Goal: Transaction & Acquisition: Purchase product/service

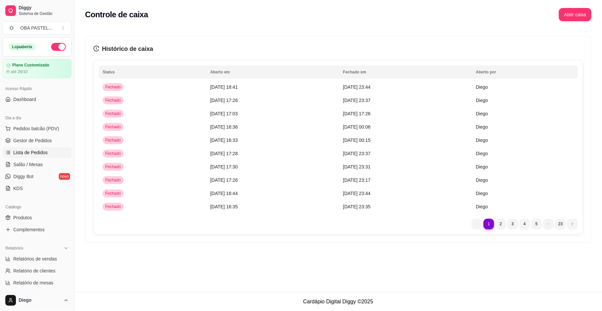
click at [47, 151] on link "Lista de Pedidos" at bounding box center [37, 152] width 69 height 11
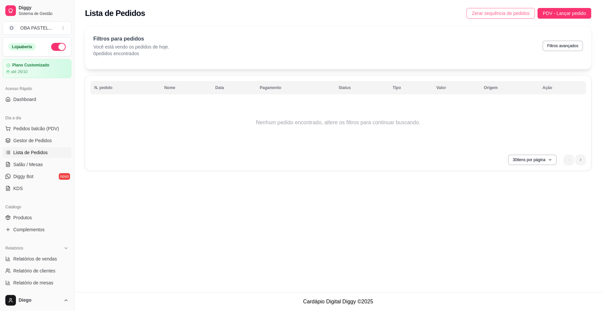
click at [499, 11] on span "Zerar sequência de pedidos" at bounding box center [501, 13] width 58 height 7
click at [40, 253] on div "Relatórios" at bounding box center [37, 248] width 69 height 11
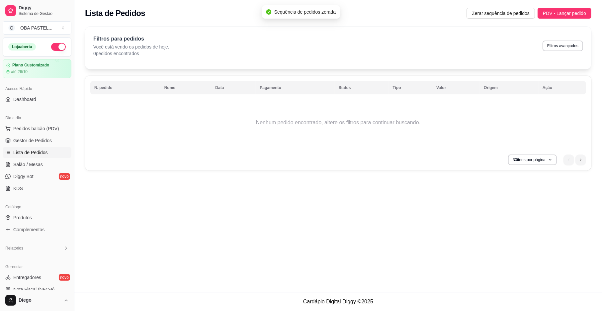
scroll to position [121, 0]
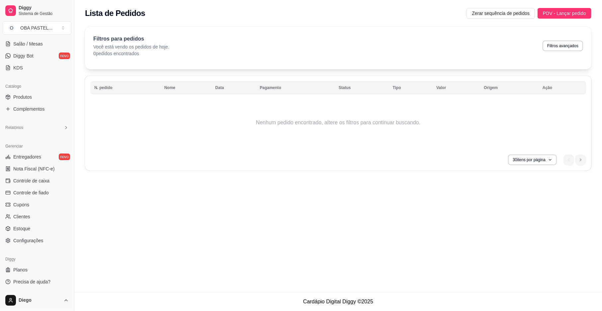
click at [48, 255] on div "Diggy" at bounding box center [37, 259] width 69 height 11
click at [50, 246] on div "Gerenciar Entregadores novo Nota Fiscal (NFC-e) Controle de caixa Controle de f…" at bounding box center [37, 193] width 74 height 110
click at [63, 129] on icon at bounding box center [65, 127] width 5 height 5
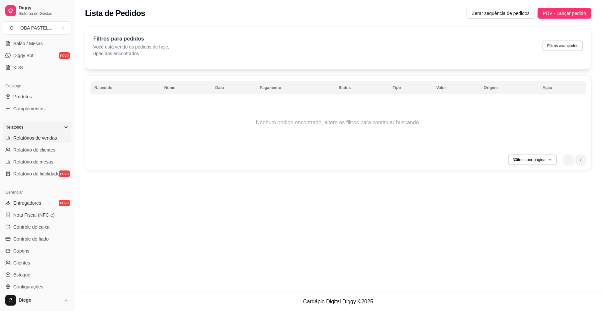
click at [49, 134] on span "Relatórios de vendas" at bounding box center [35, 137] width 44 height 7
select select "ALL"
select select "0"
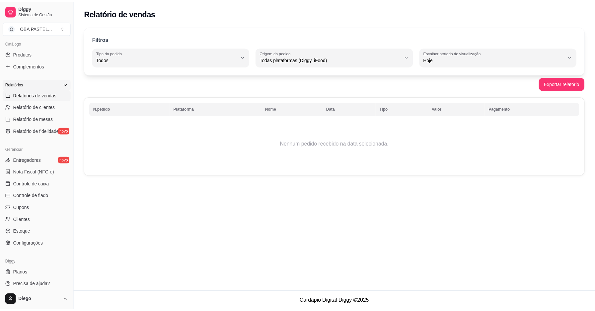
scroll to position [167, 0]
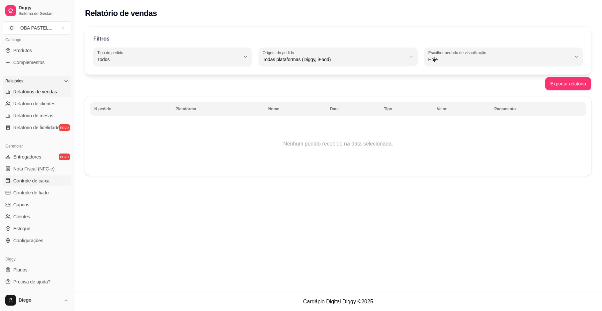
click at [38, 182] on span "Controle de caixa" at bounding box center [31, 180] width 36 height 7
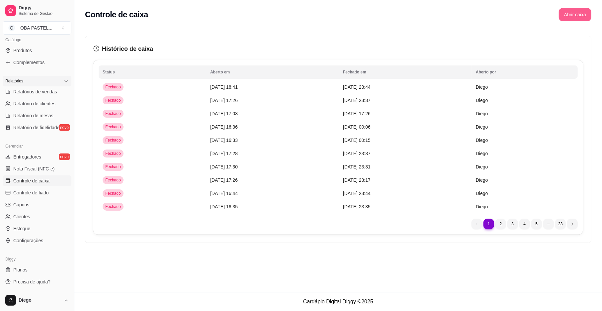
click at [581, 8] on div "Controle de caixa Abrir caixa" at bounding box center [337, 12] width 527 height 25
click at [582, 16] on button "Abrir caixa" at bounding box center [574, 14] width 33 height 13
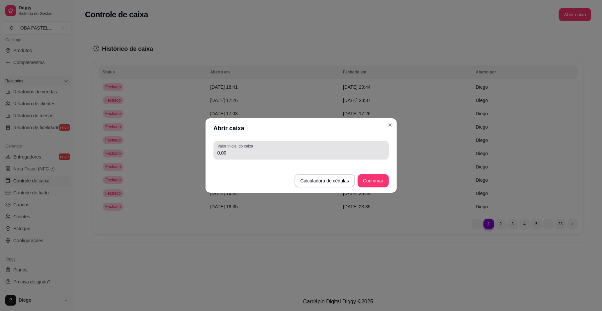
click at [241, 153] on input "0,00" at bounding box center [300, 152] width 167 height 7
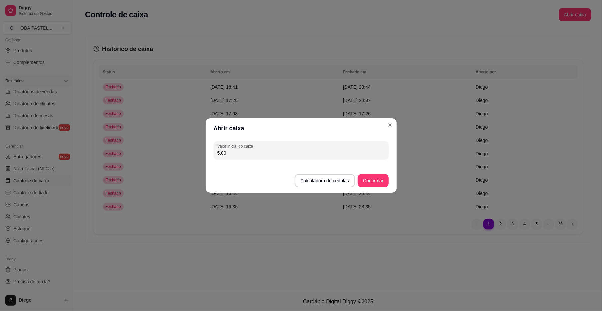
type input "5,00"
click at [374, 185] on button "Confirmar" at bounding box center [373, 180] width 30 height 13
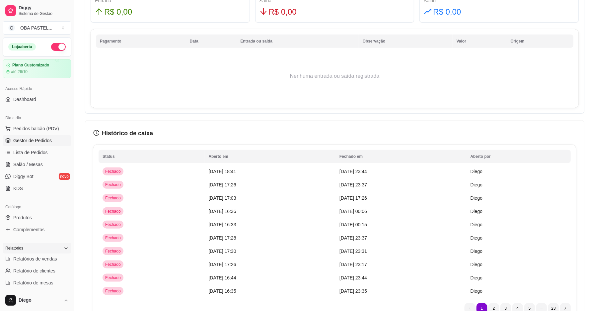
click at [15, 142] on span "Gestor de Pedidos" at bounding box center [32, 140] width 38 height 7
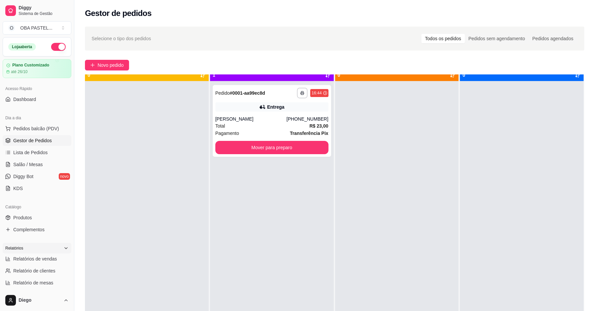
click at [487, 194] on div at bounding box center [522, 236] width 124 height 311
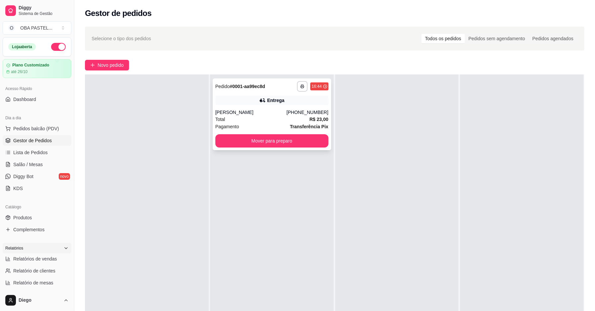
click at [282, 122] on div "Total R$ 23,00" at bounding box center [271, 118] width 113 height 7
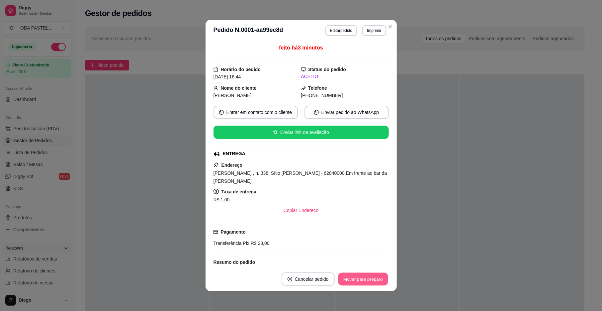
click at [344, 279] on button "Mover para preparo" at bounding box center [363, 278] width 50 height 13
click at [344, 279] on div "Mover para preparo" at bounding box center [358, 278] width 61 height 13
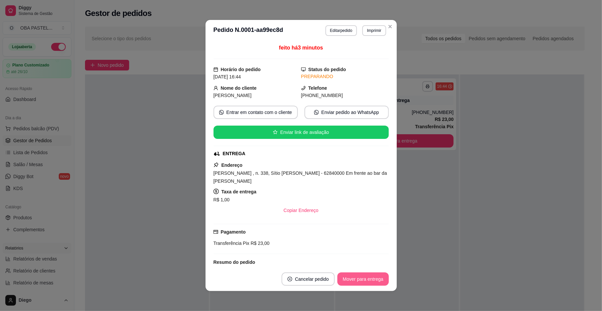
click at [344, 279] on button "Mover para entrega" at bounding box center [362, 278] width 51 height 13
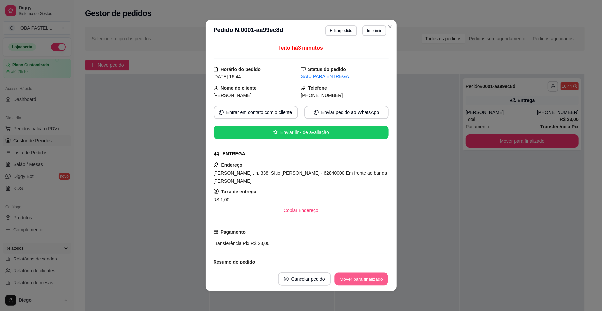
click at [344, 279] on button "Mover para finalizado" at bounding box center [360, 278] width 53 height 13
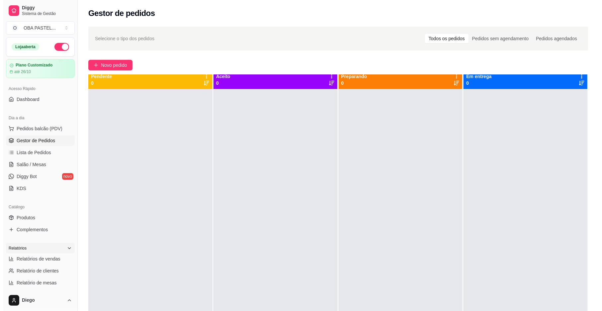
scroll to position [0, 0]
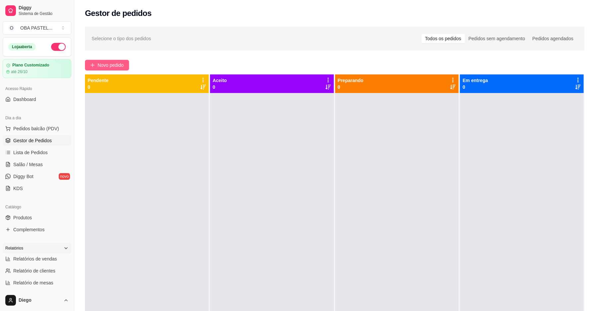
click at [102, 64] on span "Novo pedido" at bounding box center [111, 64] width 26 height 7
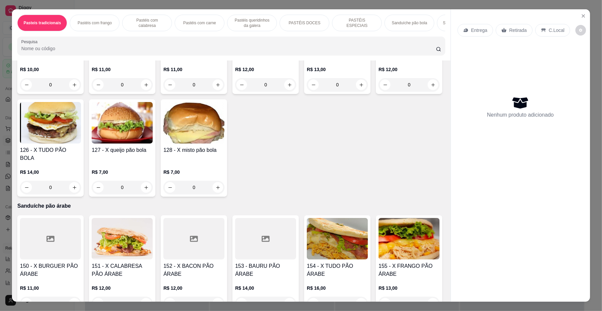
scroll to position [1328, 0]
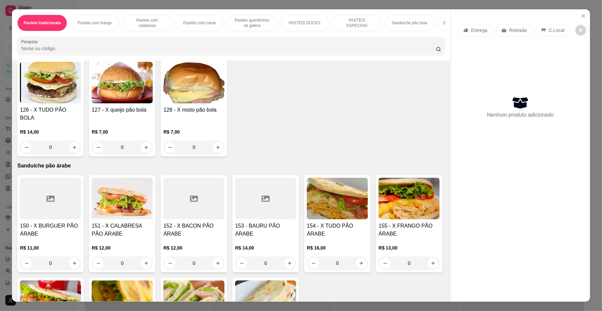
click at [435, 209] on div "Item avulso Pasteis tradicionais 1 - Carne do sol R$ 6,00 0 2 - Pastel de frang…" at bounding box center [231, 180] width 438 height 241
click at [427, 50] on button "increase-product-quantity" at bounding box center [432, 44] width 11 height 11
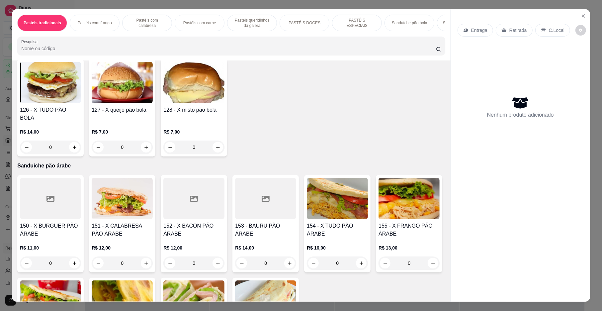
click at [427, 50] on button "increase-product-quantity" at bounding box center [432, 44] width 11 height 11
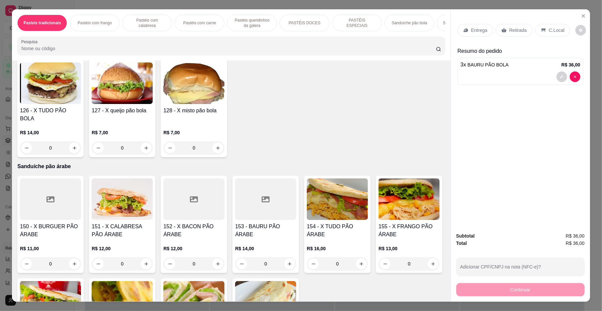
click at [383, 47] on icon "decrease-product-quantity" at bounding box center [385, 44] width 5 height 5
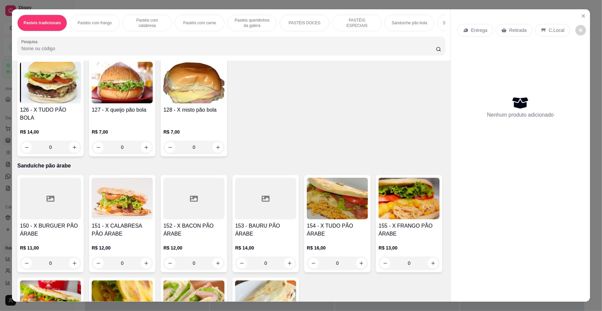
click at [427, 50] on button "increase-product-quantity" at bounding box center [432, 44] width 11 height 11
type input "1"
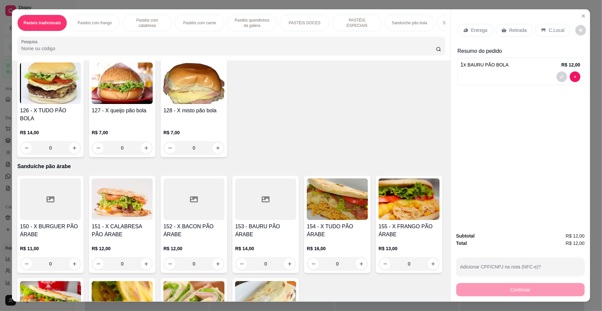
click at [486, 30] on div "Entrega" at bounding box center [475, 30] width 36 height 13
click at [475, 32] on p "Entrega" at bounding box center [479, 30] width 16 height 7
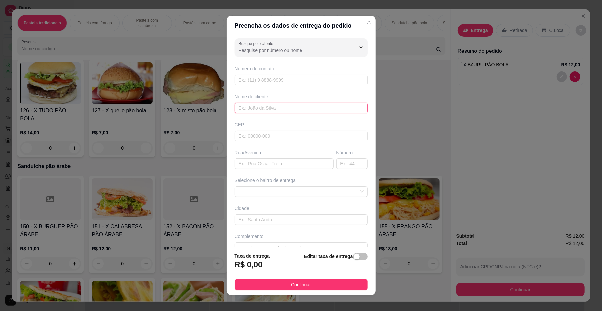
click at [248, 108] on input "text" at bounding box center [301, 108] width 133 height 11
type input "DEUZIRENE"
click at [246, 167] on input "text" at bounding box center [284, 163] width 99 height 11
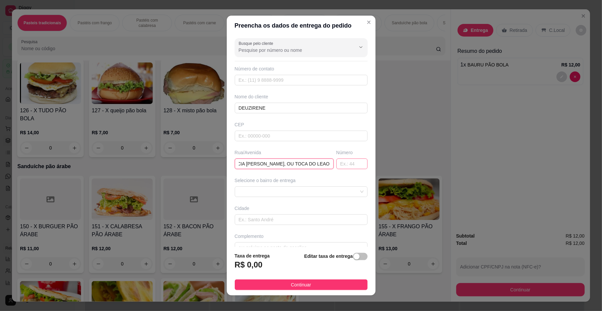
type input "GLAUCIA [PERSON_NAME], OU TOCA DO LEAO"
click at [343, 166] on input "text" at bounding box center [351, 163] width 31 height 11
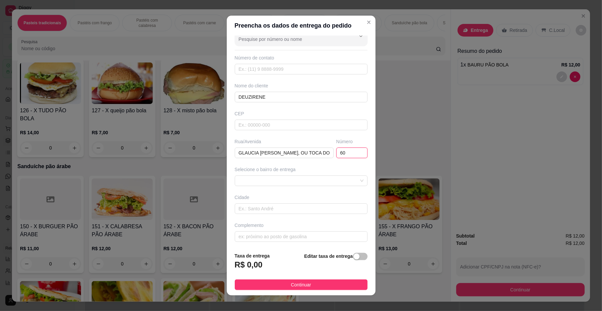
scroll to position [14, 0]
type input "60"
click at [254, 241] on div "Busque pelo cliente Número de contato Nome do cliente DEUZIRENE CEP Rua/[GEOGRA…" at bounding box center [301, 141] width 149 height 211
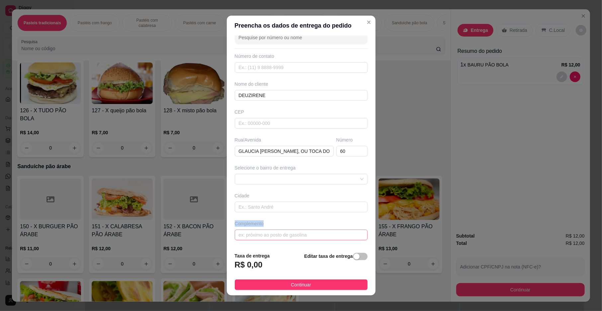
click at [251, 234] on input "text" at bounding box center [301, 234] width 133 height 11
click at [269, 174] on span at bounding box center [301, 179] width 125 height 10
type input "CASA VERDE"
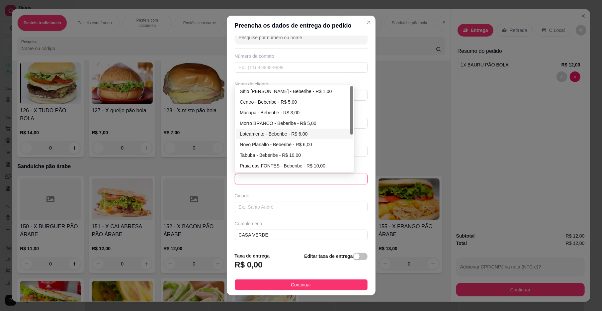
click at [278, 133] on div "Loteamento - Beberibe - R$ 6,00" at bounding box center [294, 133] width 109 height 7
type input "Beberibe"
click at [278, 133] on div "Busque pelo cliente Número de contato Nome do cliente DEUZIRENE CEP Rua/[GEOGRA…" at bounding box center [301, 141] width 149 height 211
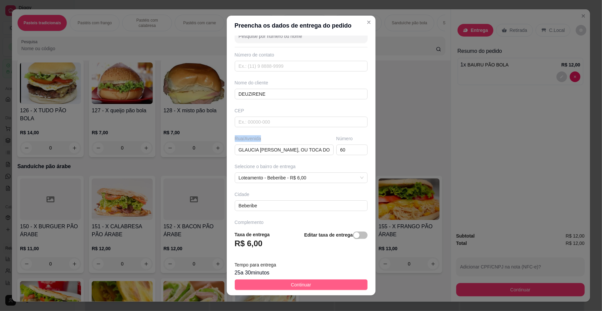
click at [290, 279] on button "Continuar" at bounding box center [301, 284] width 133 height 11
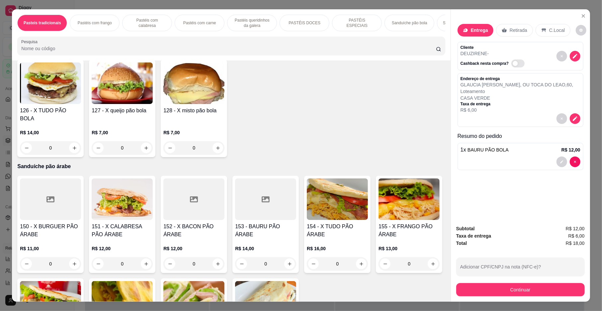
click at [518, 301] on div "Pasteis tradicionais Pastéis com frango Pastéis com calabresa Pastéis com carne…" at bounding box center [301, 155] width 602 height 311
click at [530, 292] on button "Continuar" at bounding box center [520, 289] width 124 height 13
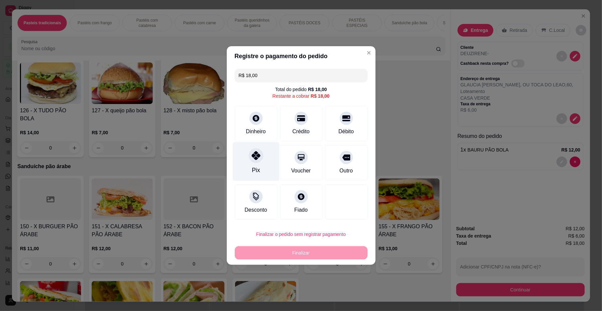
click at [257, 155] on icon at bounding box center [255, 155] width 9 height 9
type input "R$ 0,00"
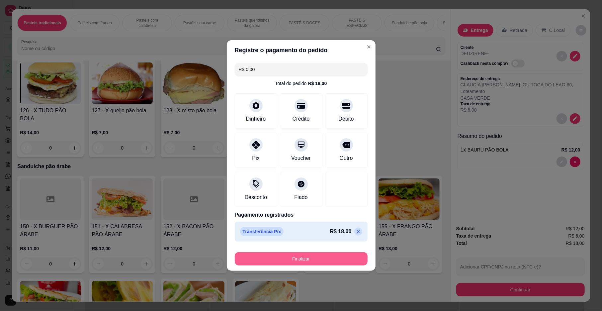
click at [295, 259] on button "Finalizar" at bounding box center [301, 258] width 133 height 13
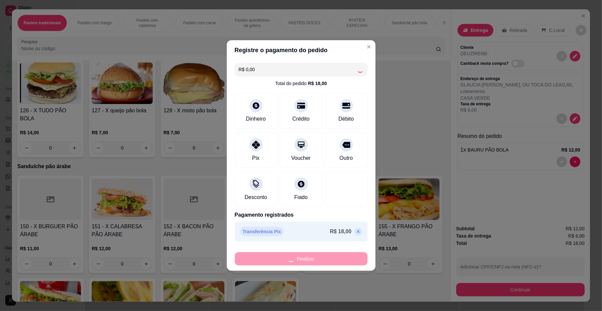
type input "0"
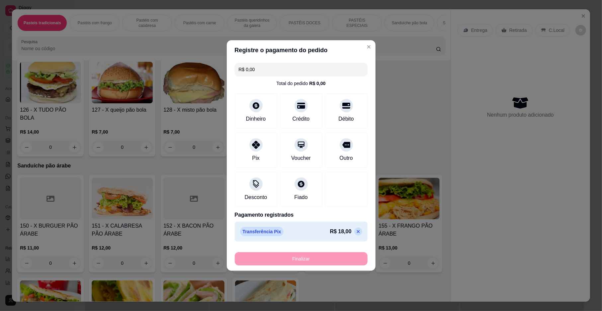
type input "-R$ 18,00"
